Goal: Navigation & Orientation: Find specific page/section

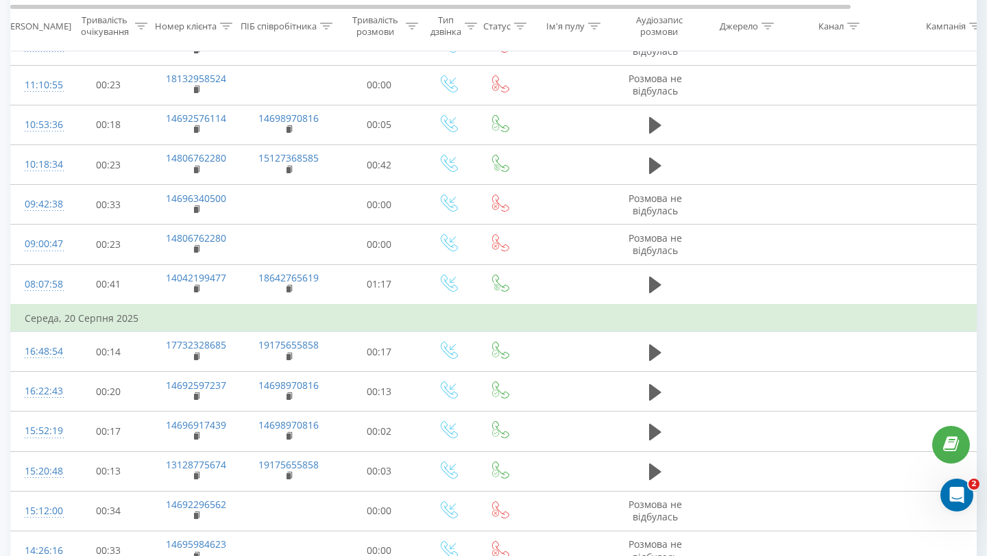
scroll to position [752, 0]
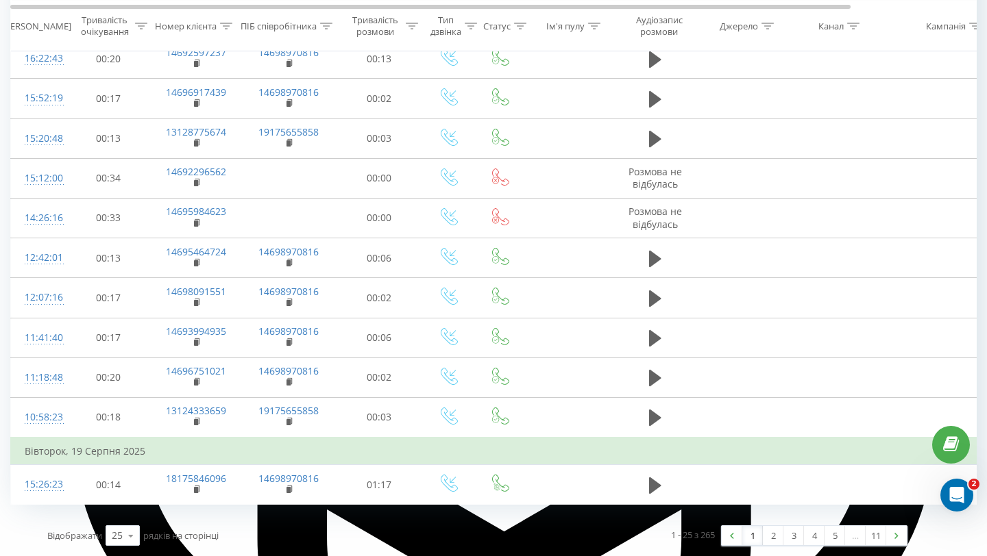
click at [752, 538] on link "1" at bounding box center [752, 535] width 21 height 19
click at [773, 538] on link "2" at bounding box center [772, 535] width 21 height 19
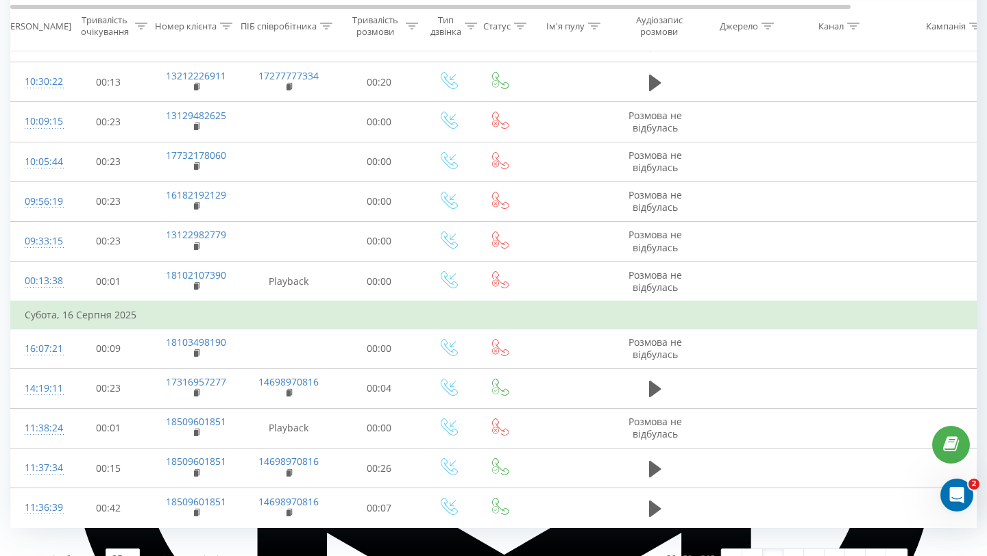
scroll to position [752, 0]
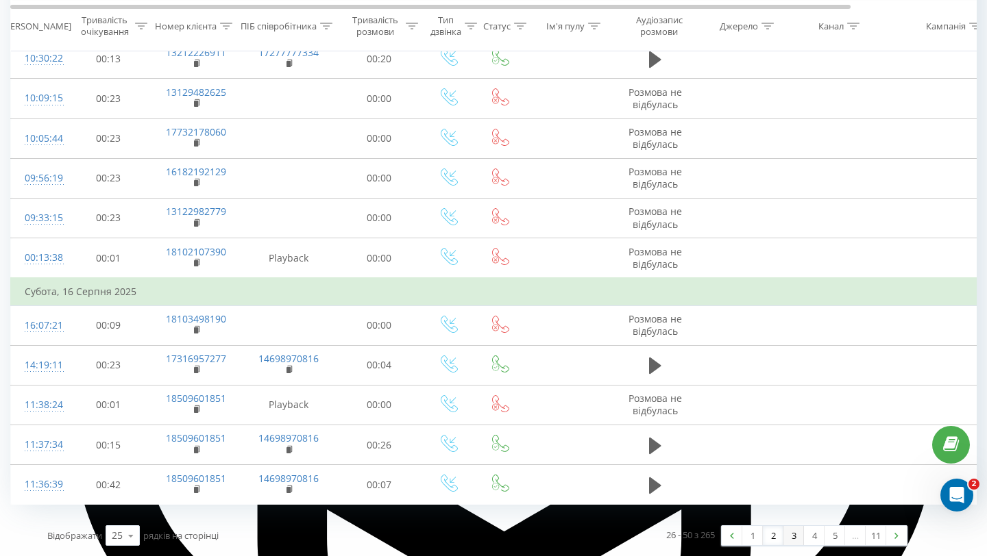
click at [797, 538] on link "3" at bounding box center [793, 535] width 21 height 19
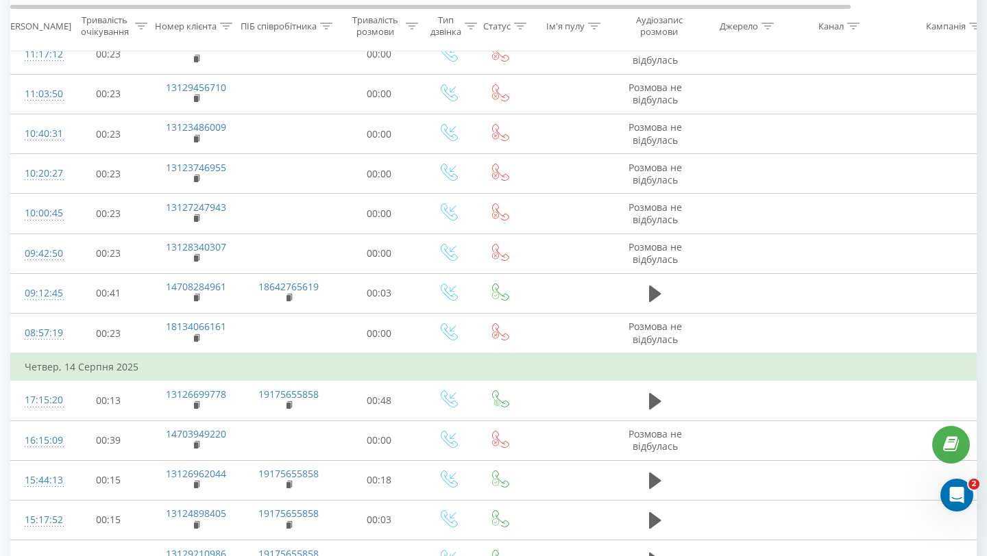
scroll to position [724, 0]
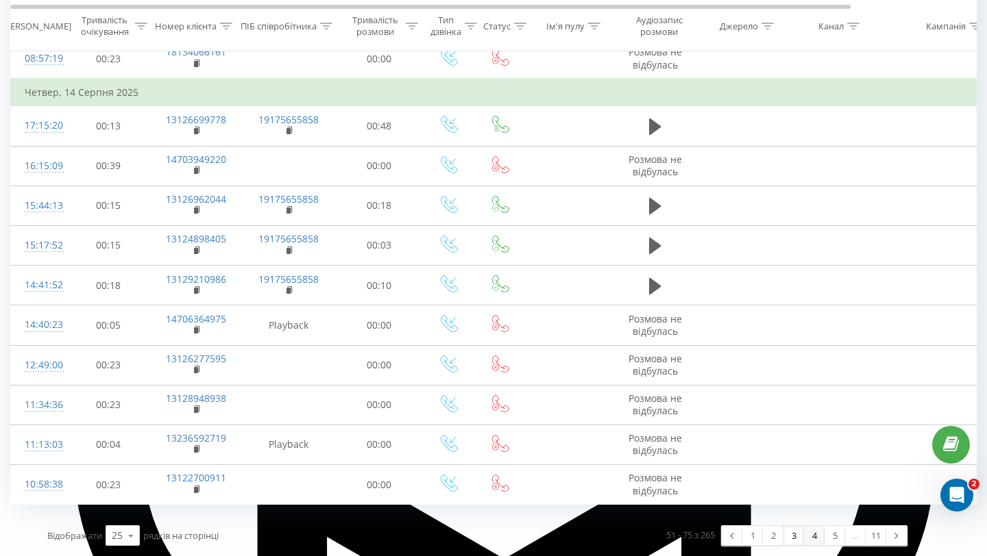
click at [813, 538] on link "4" at bounding box center [814, 535] width 21 height 19
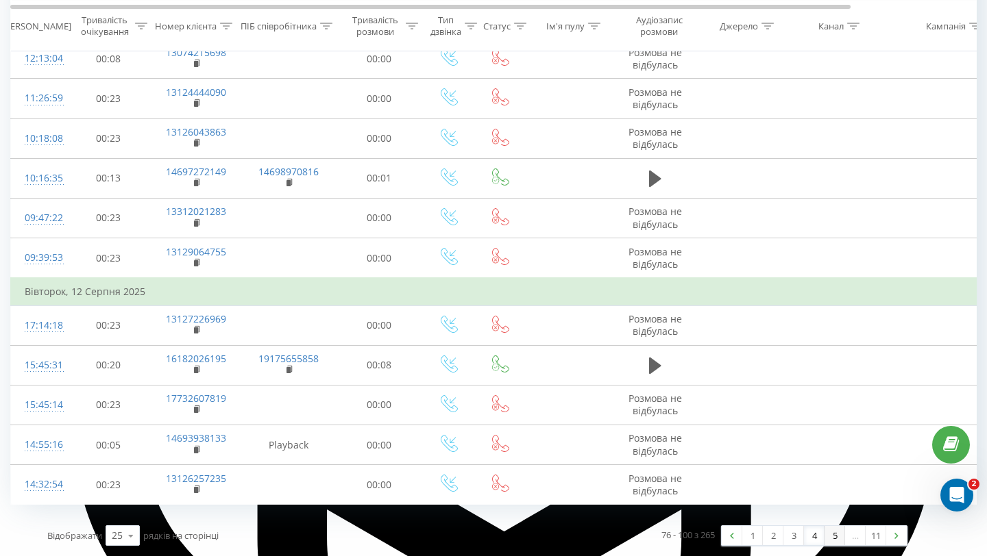
click at [832, 538] on link "5" at bounding box center [834, 535] width 21 height 19
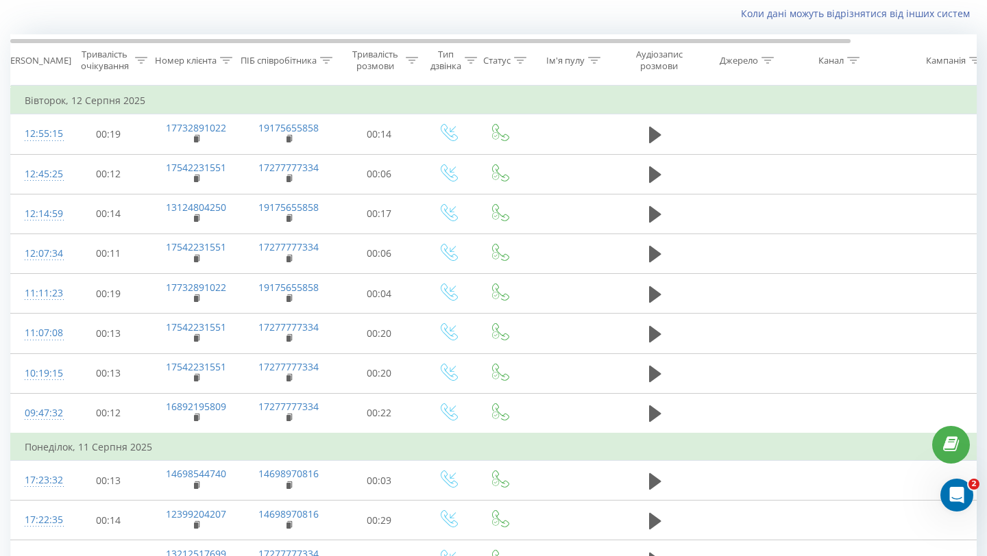
scroll to position [724, 0]
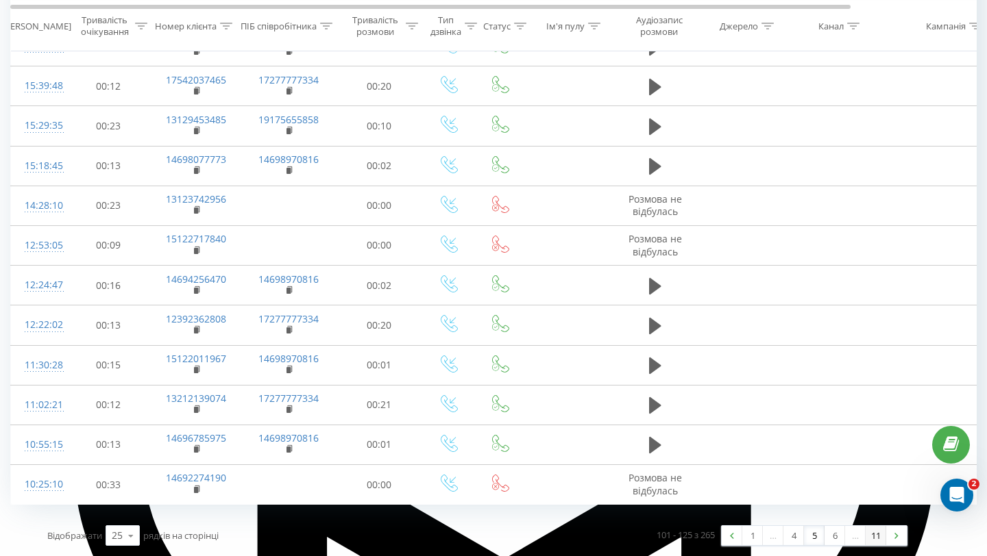
click at [874, 542] on link "11" at bounding box center [875, 535] width 21 height 19
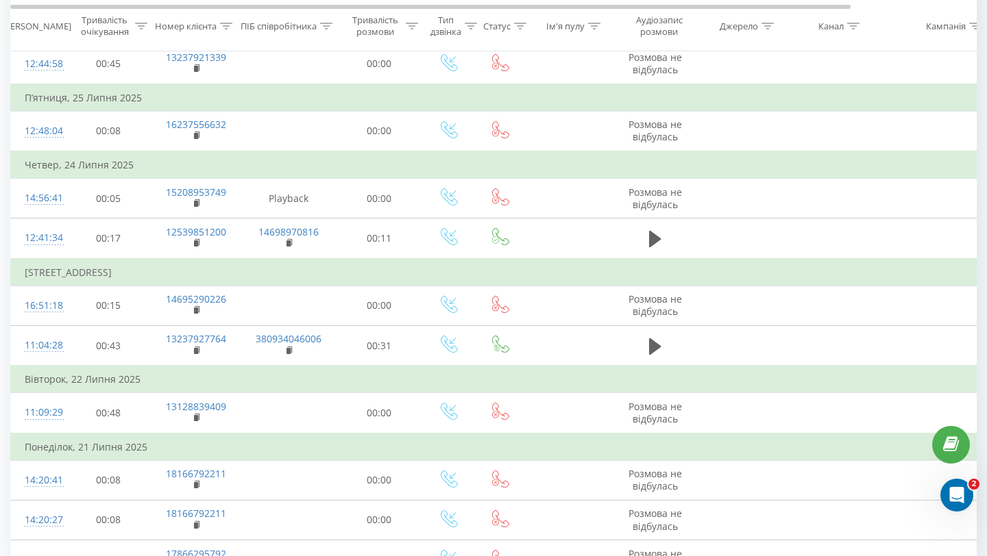
scroll to position [463, 0]
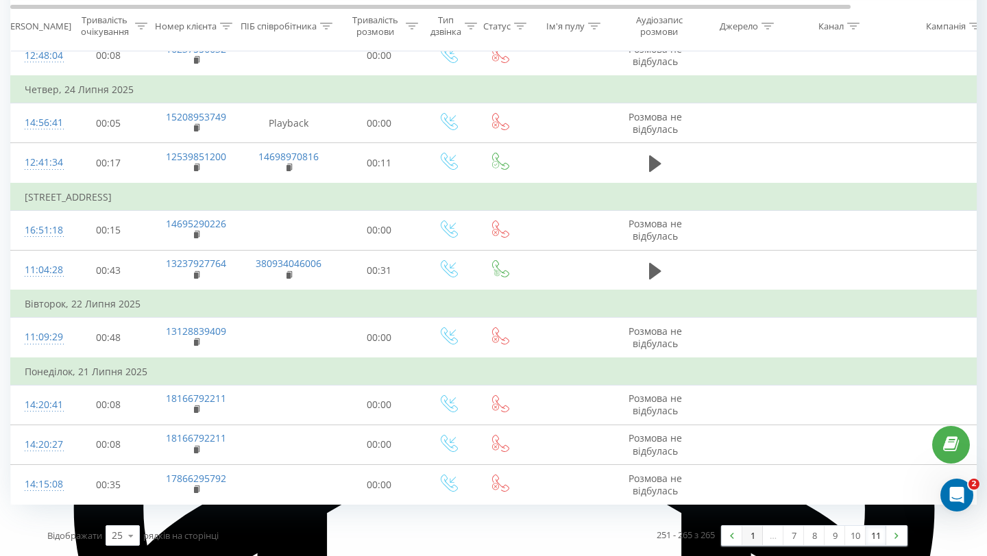
click at [749, 543] on link "1" at bounding box center [752, 535] width 21 height 19
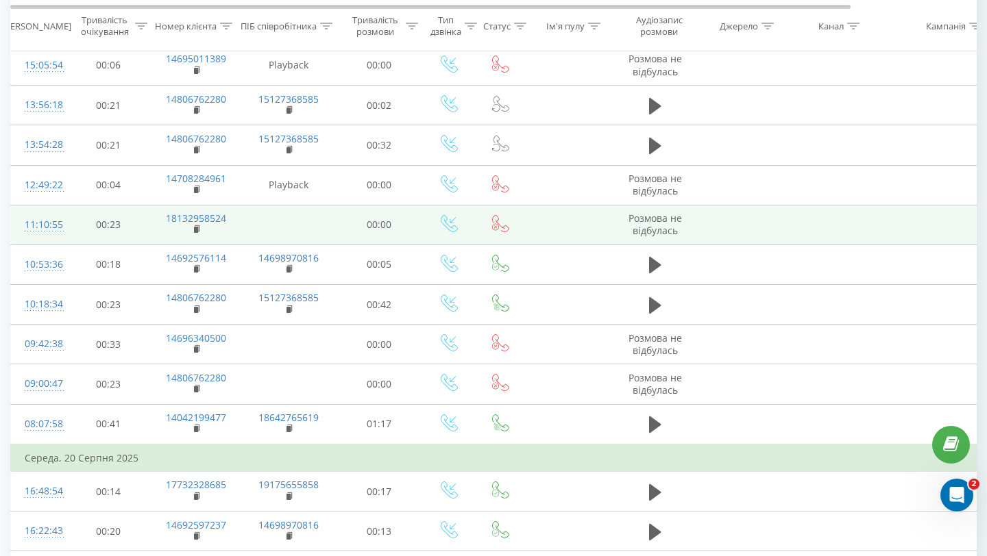
scroll to position [280, 0]
